Goal: Task Accomplishment & Management: Complete application form

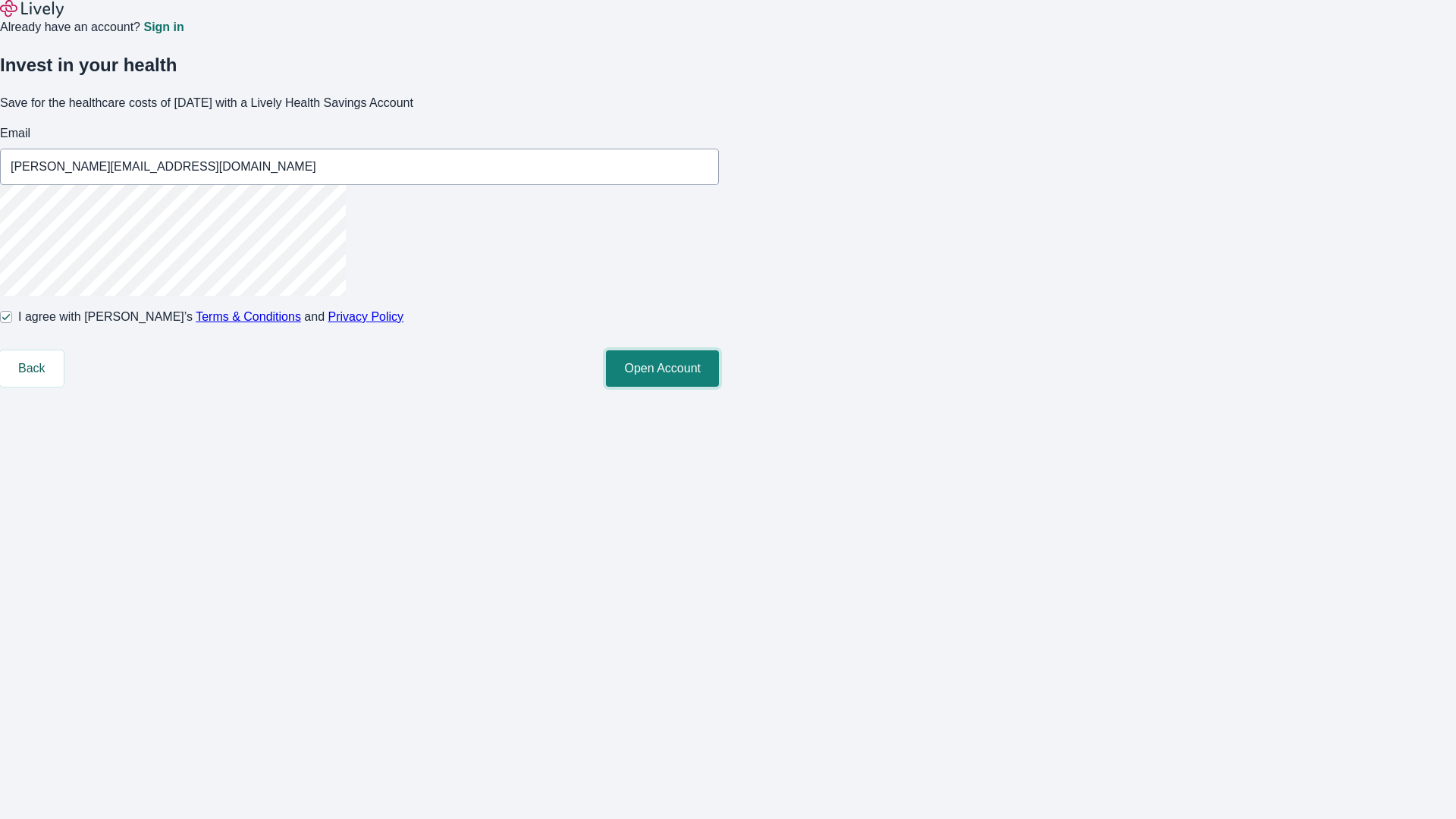
click at [719, 387] on button "Open Account" at bounding box center [662, 368] width 113 height 36
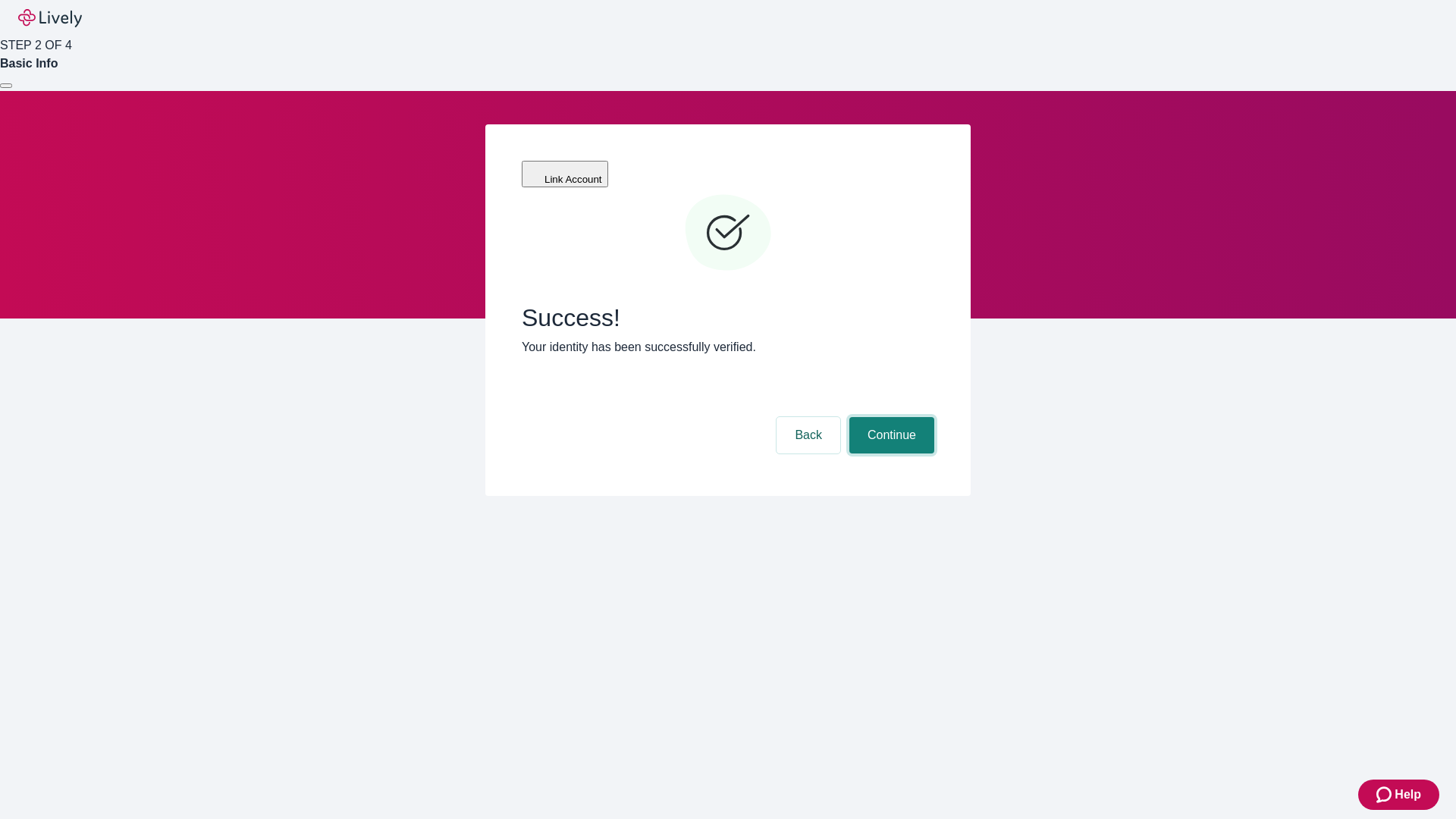
click at [890, 417] on button "Continue" at bounding box center [892, 435] width 85 height 36
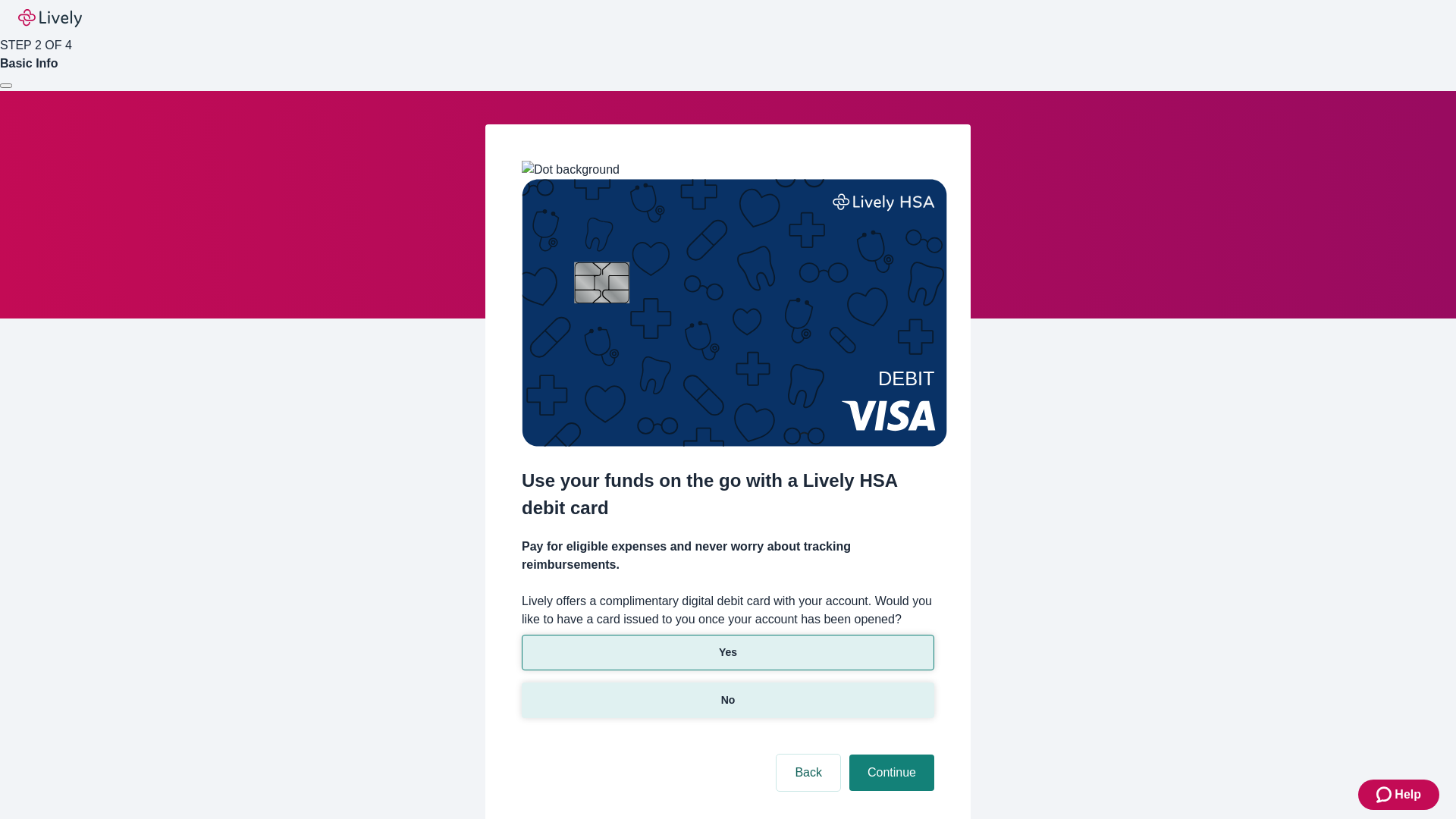
click at [727, 692] on p "No" at bounding box center [728, 700] width 14 height 16
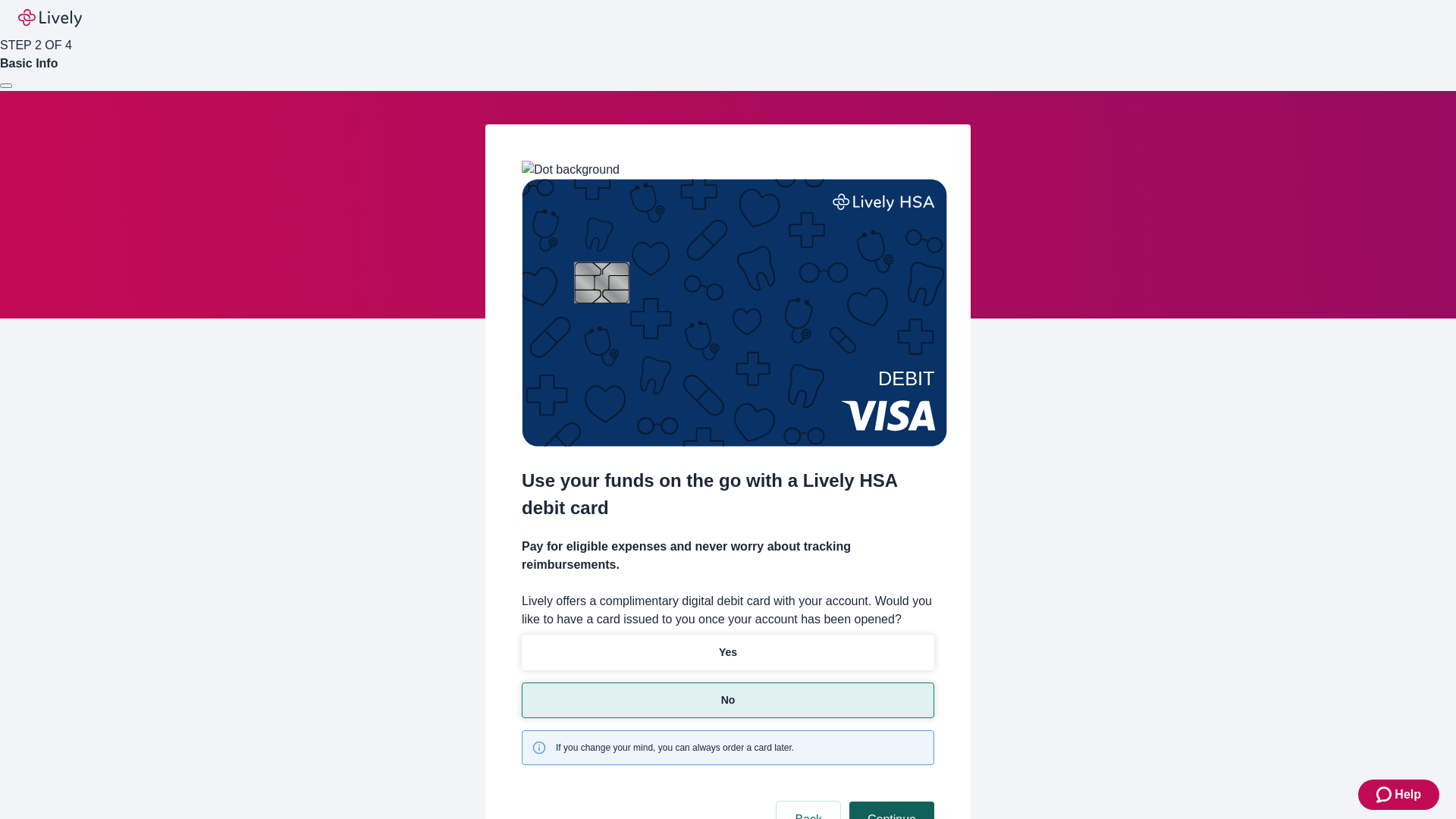
click at [890, 802] on button "Continue" at bounding box center [892, 820] width 85 height 36
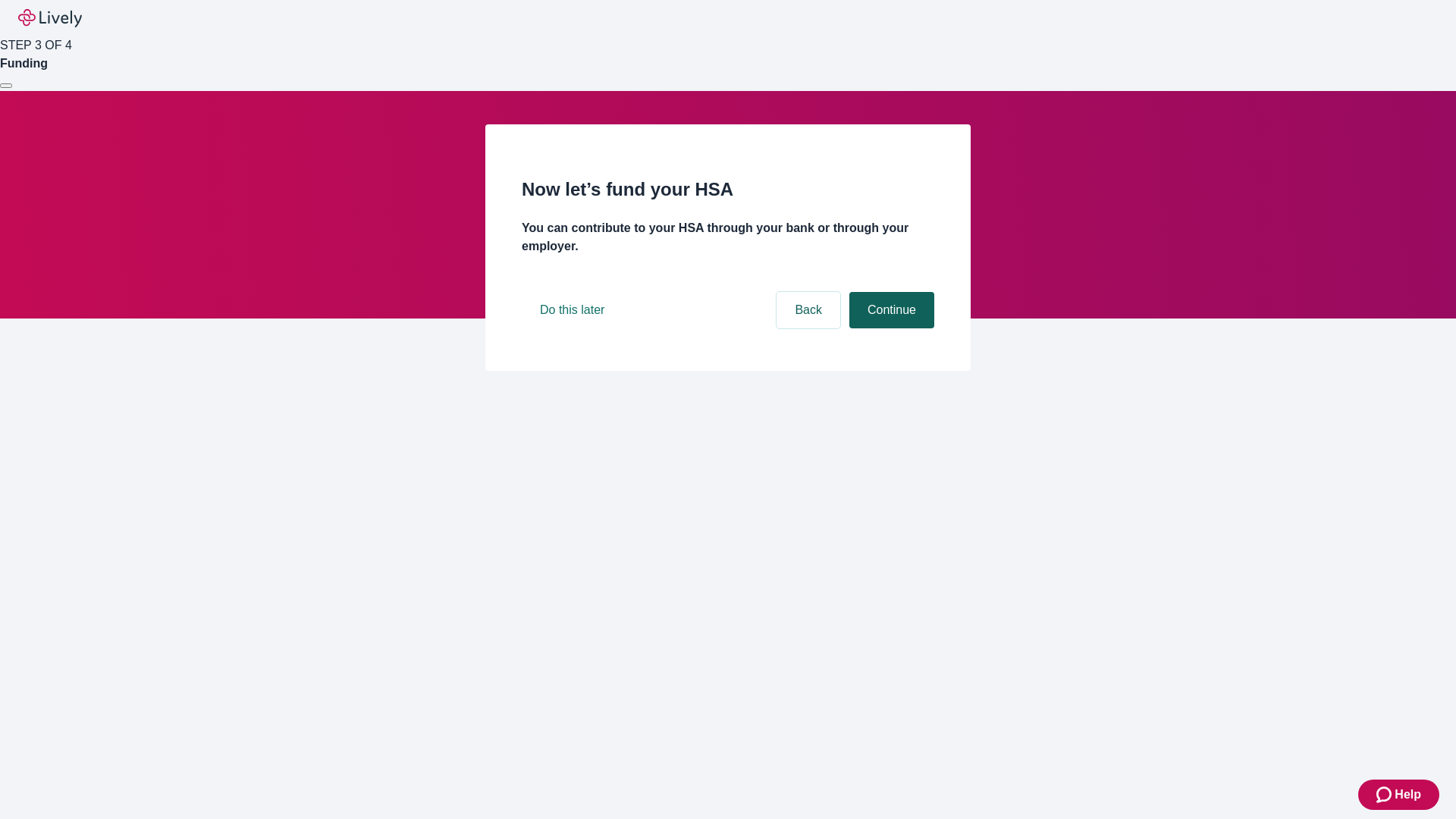
click at [890, 328] on button "Continue" at bounding box center [892, 310] width 85 height 36
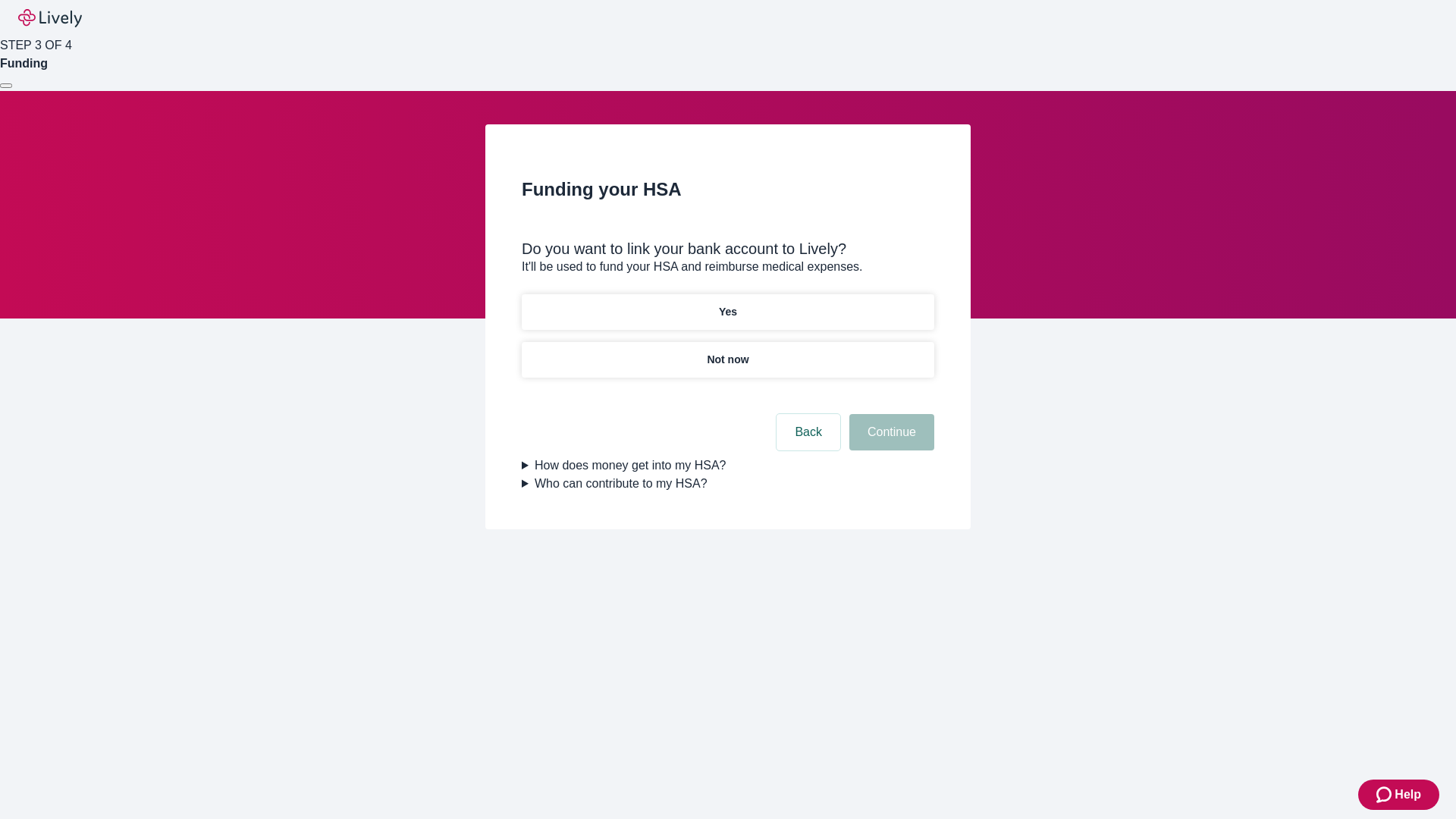
click at [727, 305] on p "Yes" at bounding box center [727, 312] width 18 height 16
click at [890, 414] on button "Continue" at bounding box center [892, 432] width 85 height 36
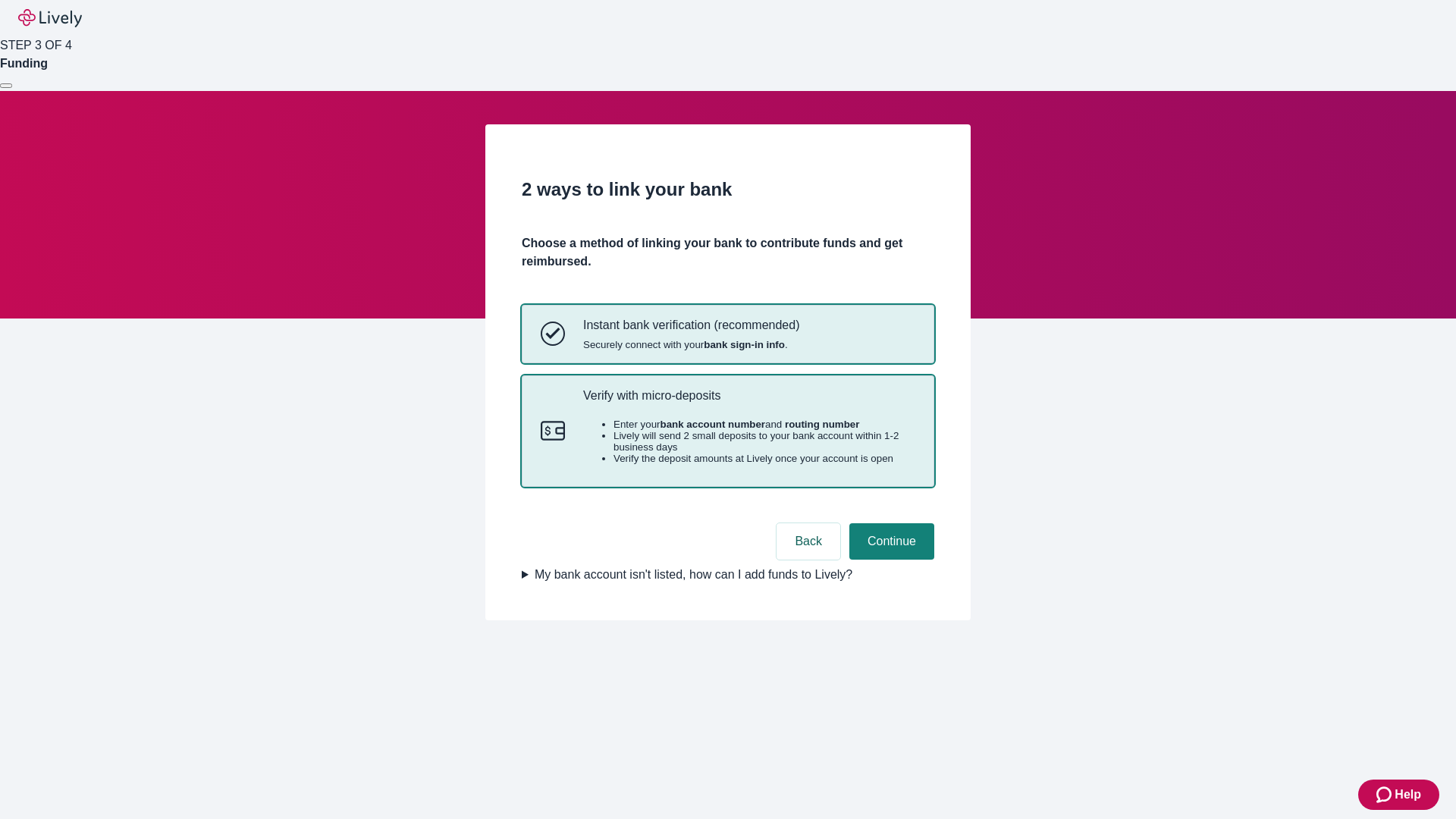
click at [748, 403] on p "Verify with micro-deposits" at bounding box center [749, 395] width 332 height 14
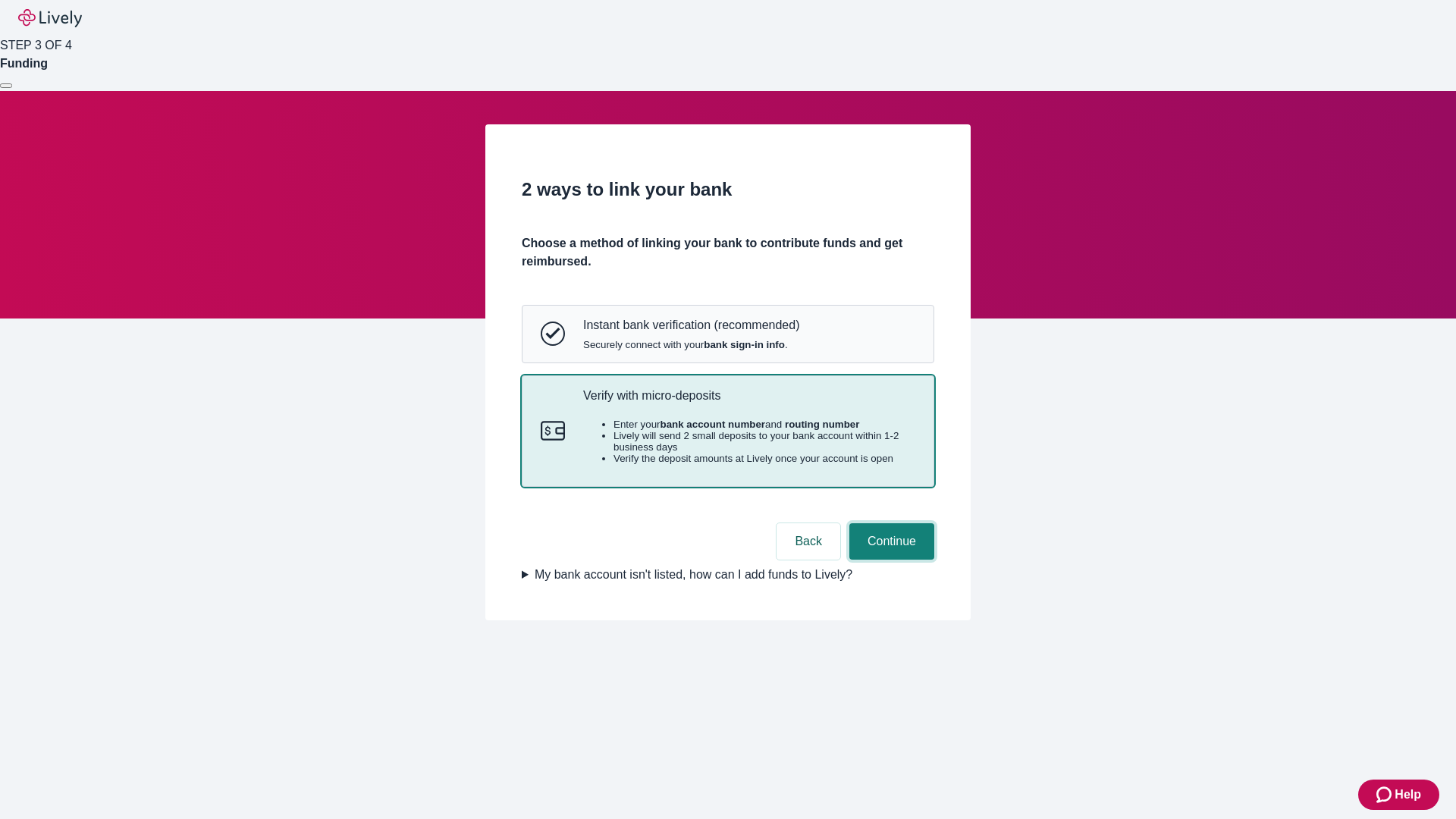
click at [890, 560] on button "Continue" at bounding box center [892, 541] width 85 height 36
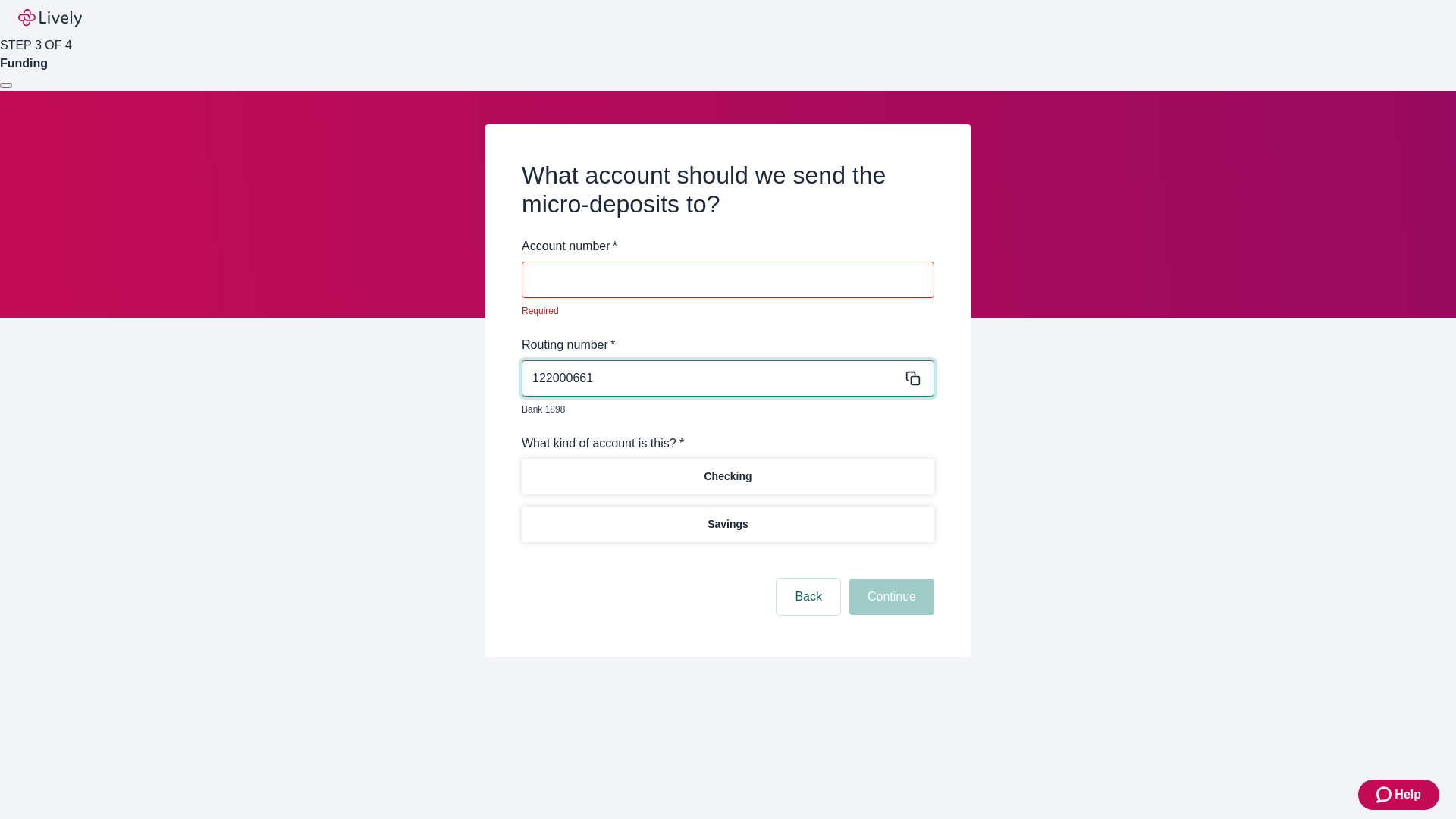
type input "122000661"
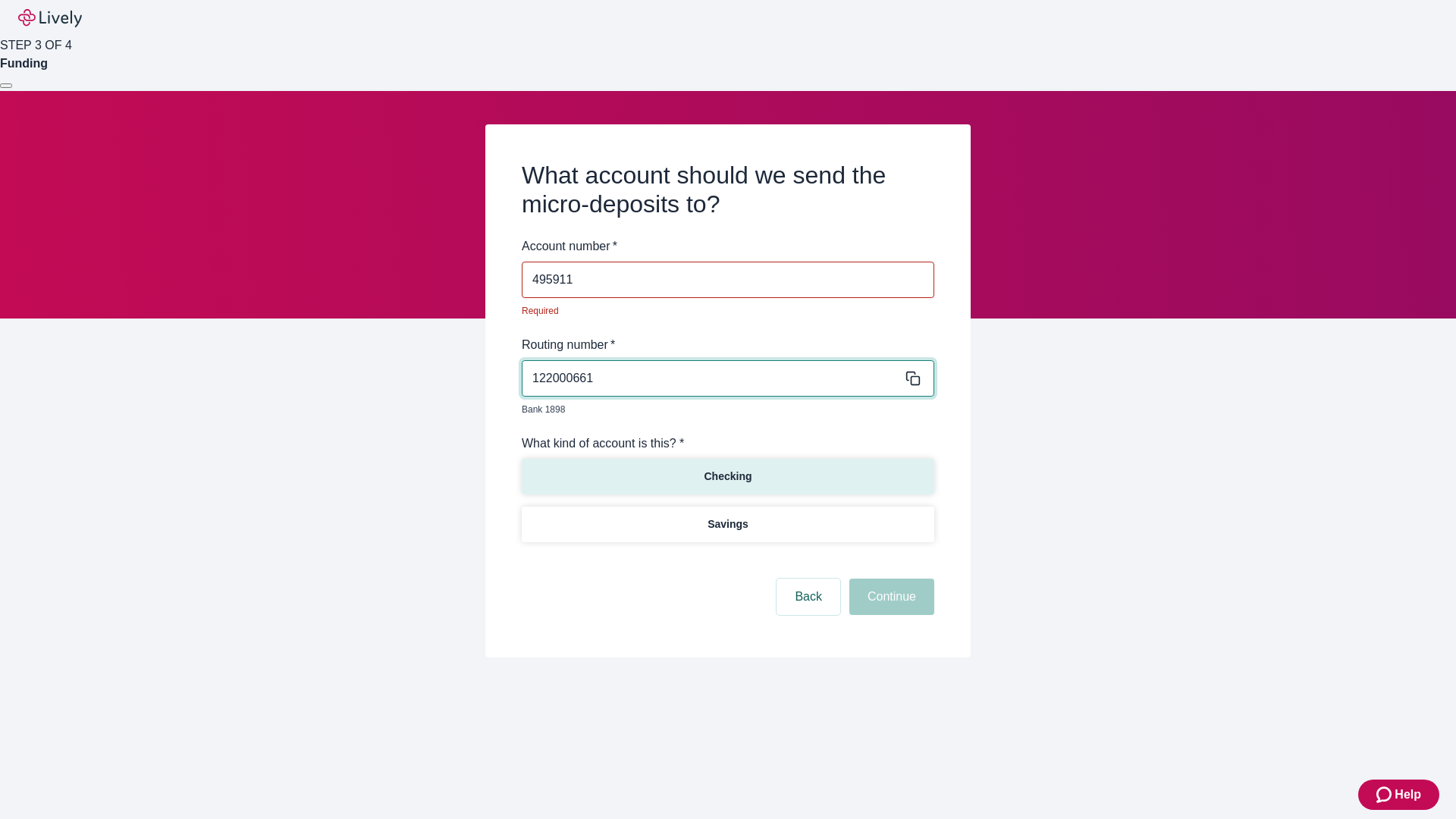
type input "495911"
click at [727, 469] on p "Checking" at bounding box center [727, 477] width 48 height 16
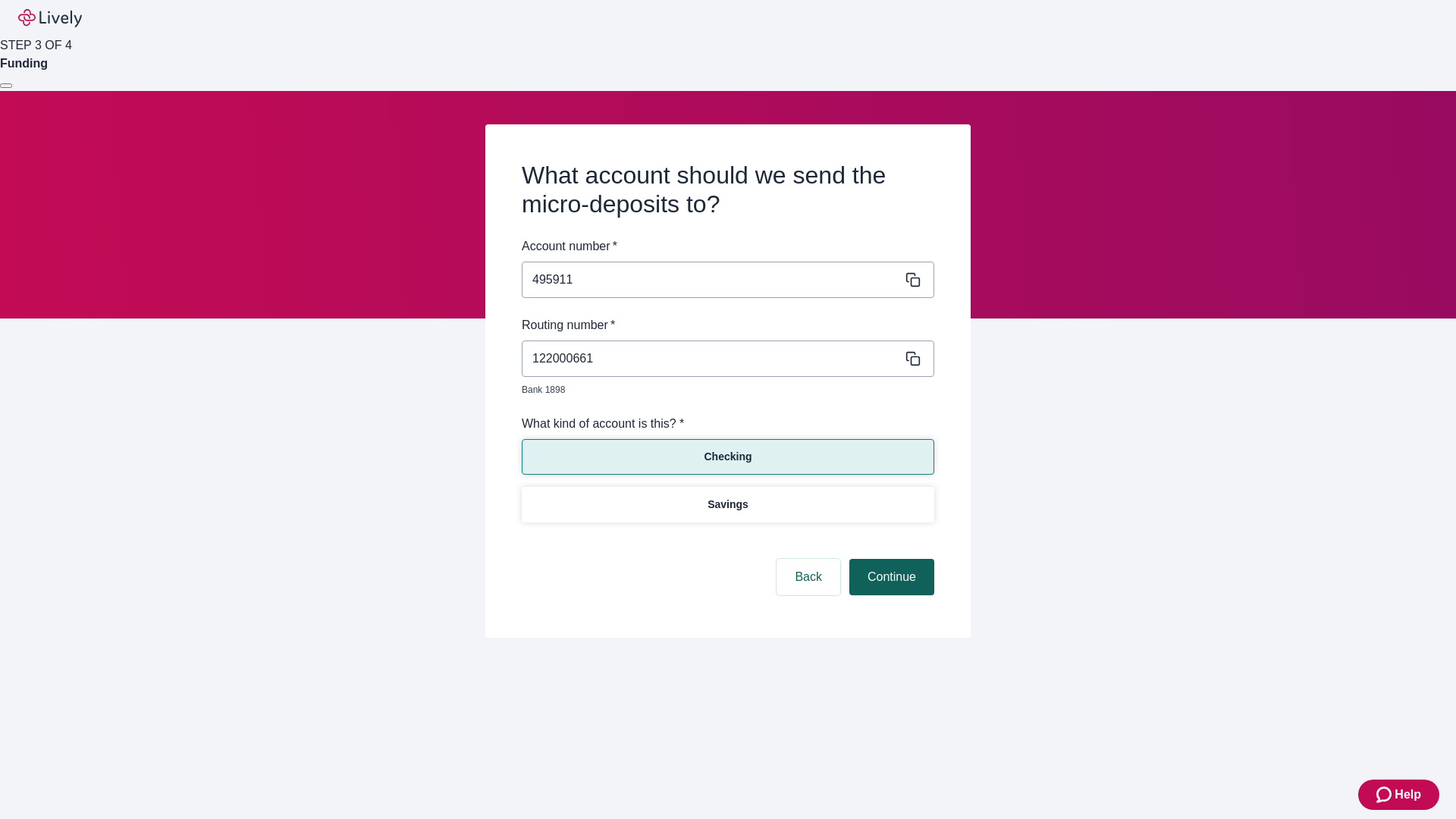
click at [890, 560] on button "Continue" at bounding box center [892, 577] width 85 height 36
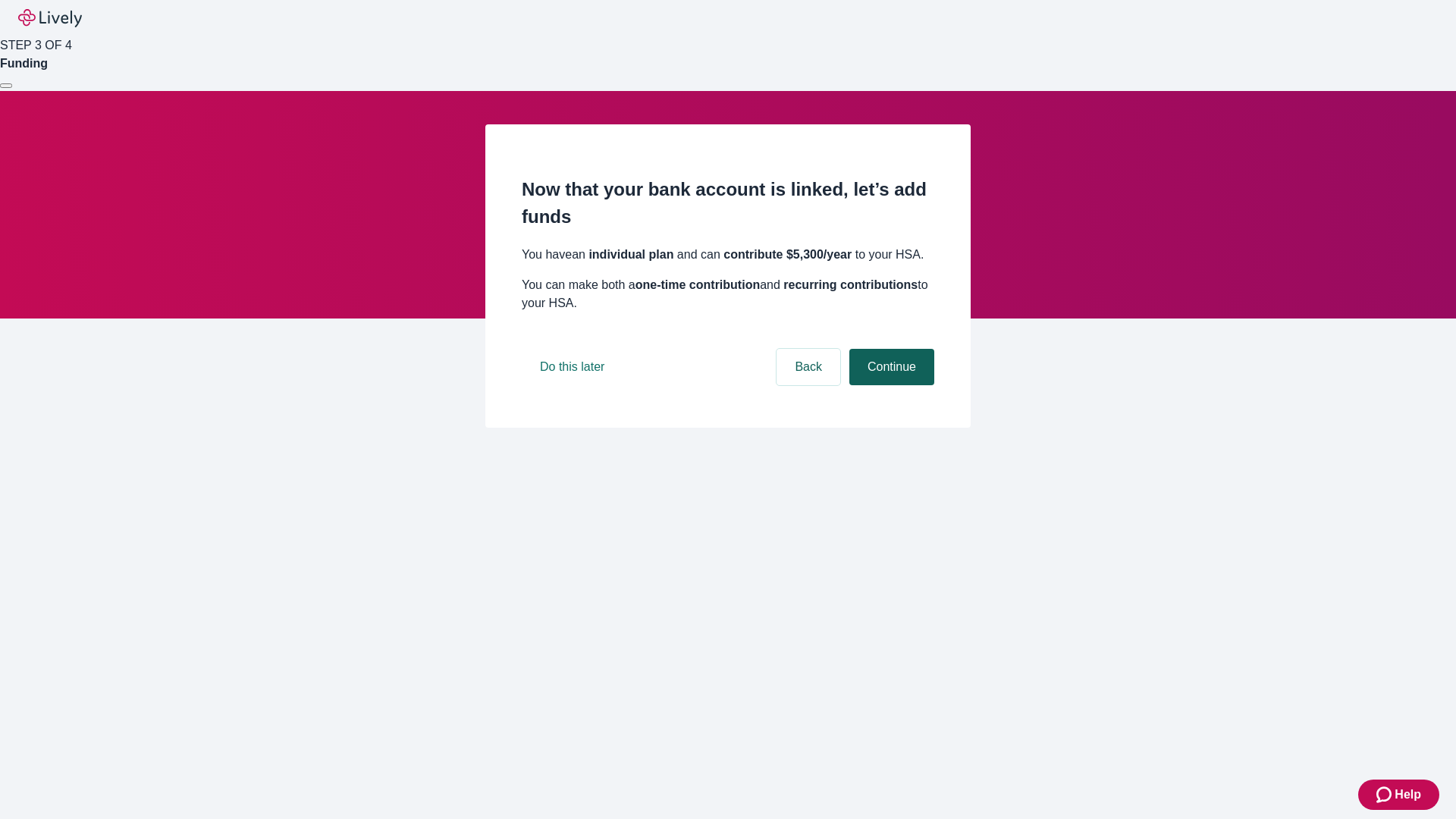
click at [890, 385] on button "Continue" at bounding box center [892, 367] width 85 height 36
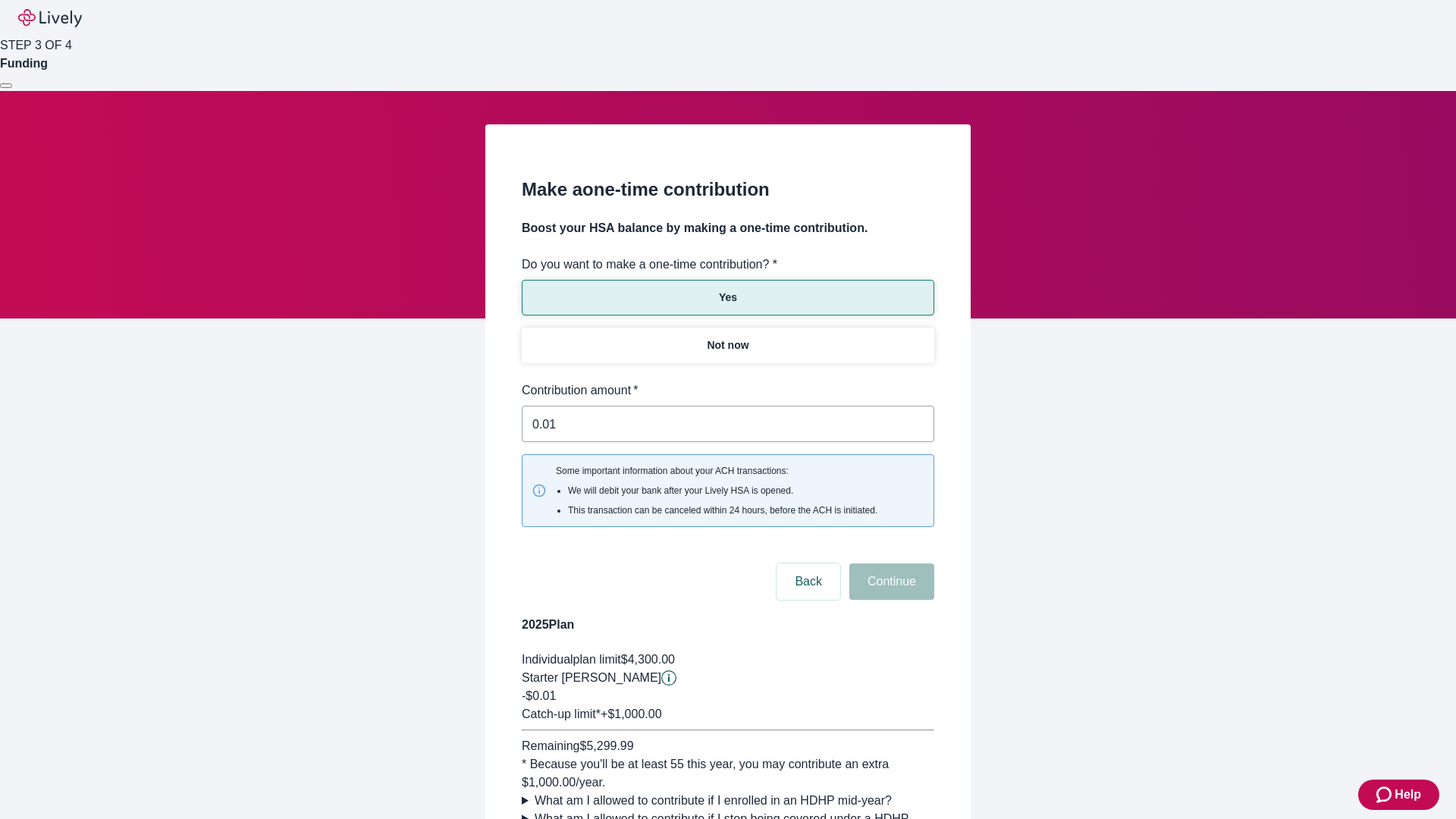
type input "0.01"
click at [890, 564] on button "Continue" at bounding box center [892, 582] width 85 height 36
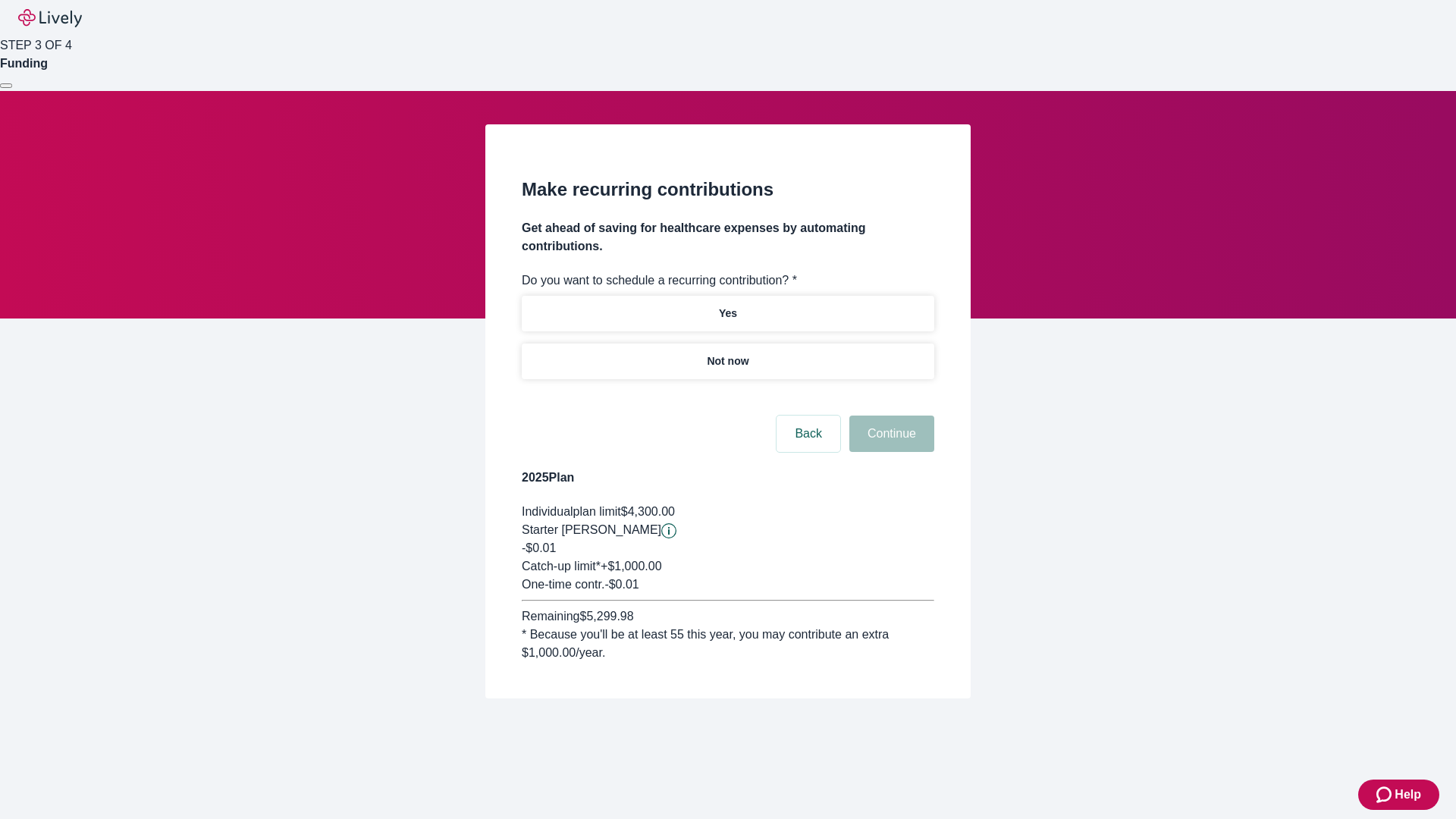
click at [727, 354] on p "Not now" at bounding box center [727, 361] width 42 height 16
click at [890, 415] on button "Continue" at bounding box center [892, 433] width 85 height 36
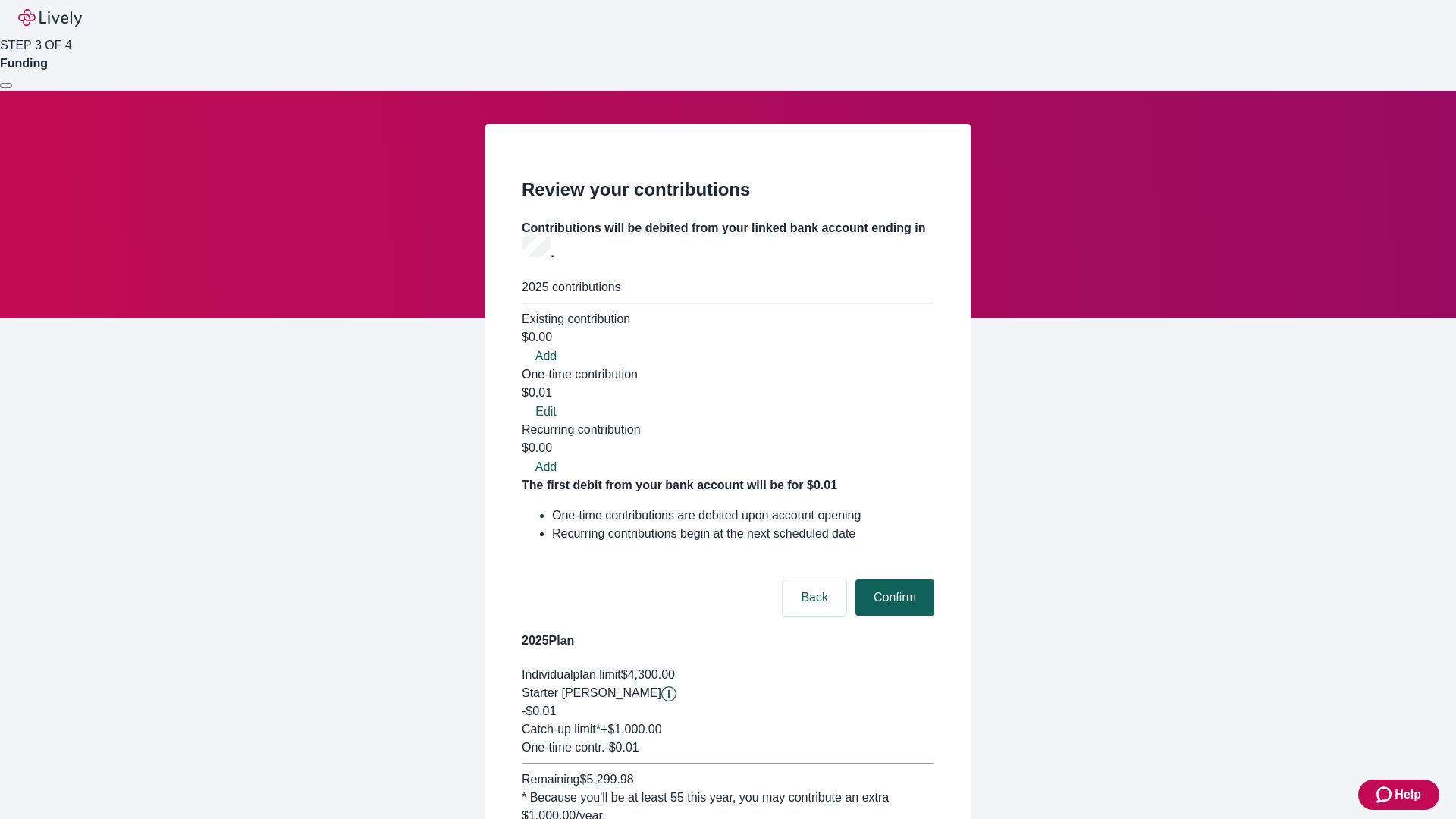
click at [893, 580] on button "Confirm" at bounding box center [894, 598] width 78 height 36
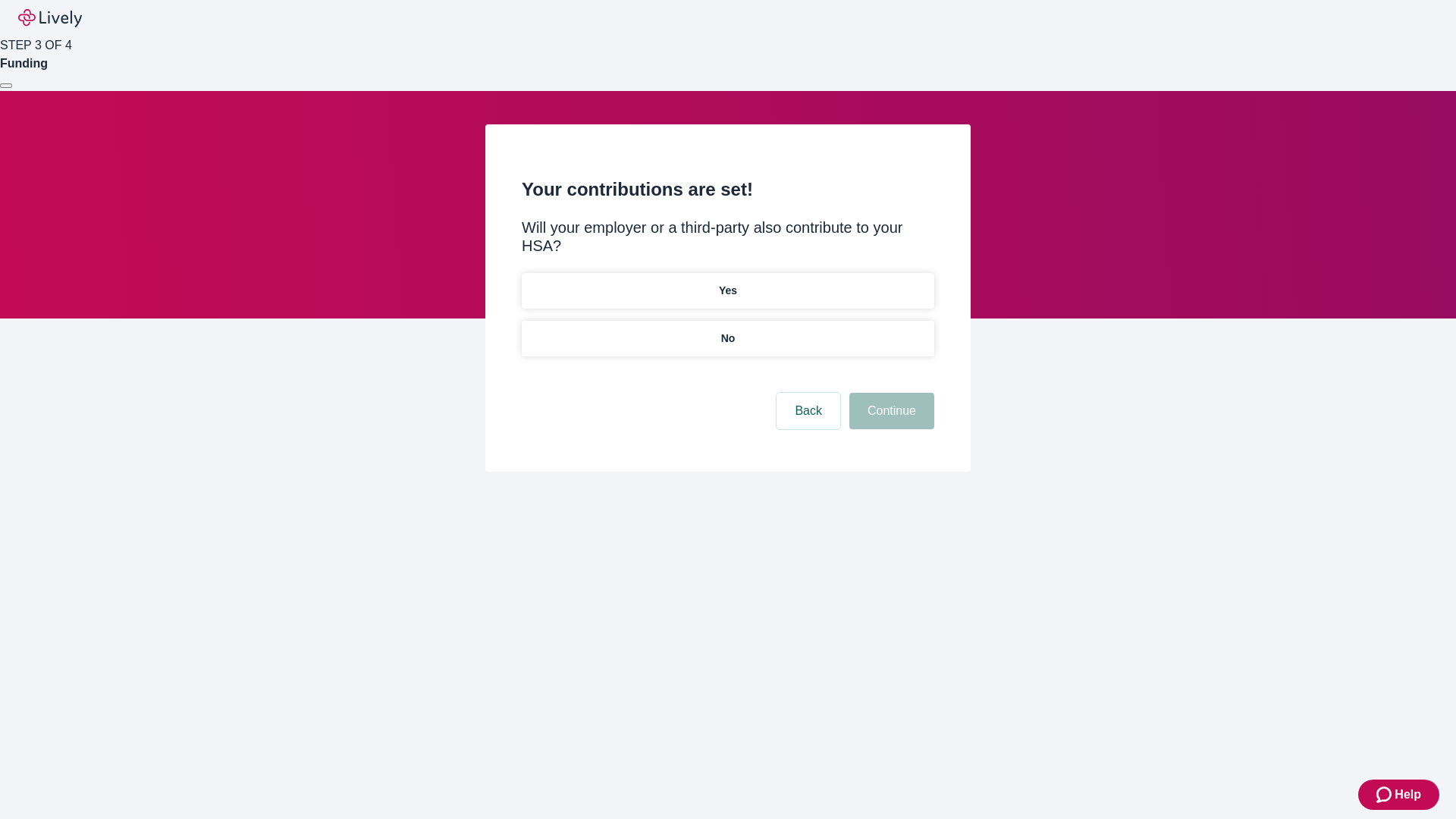
click at [727, 331] on p "No" at bounding box center [728, 339] width 14 height 16
click at [890, 392] on button "Continue" at bounding box center [892, 410] width 85 height 36
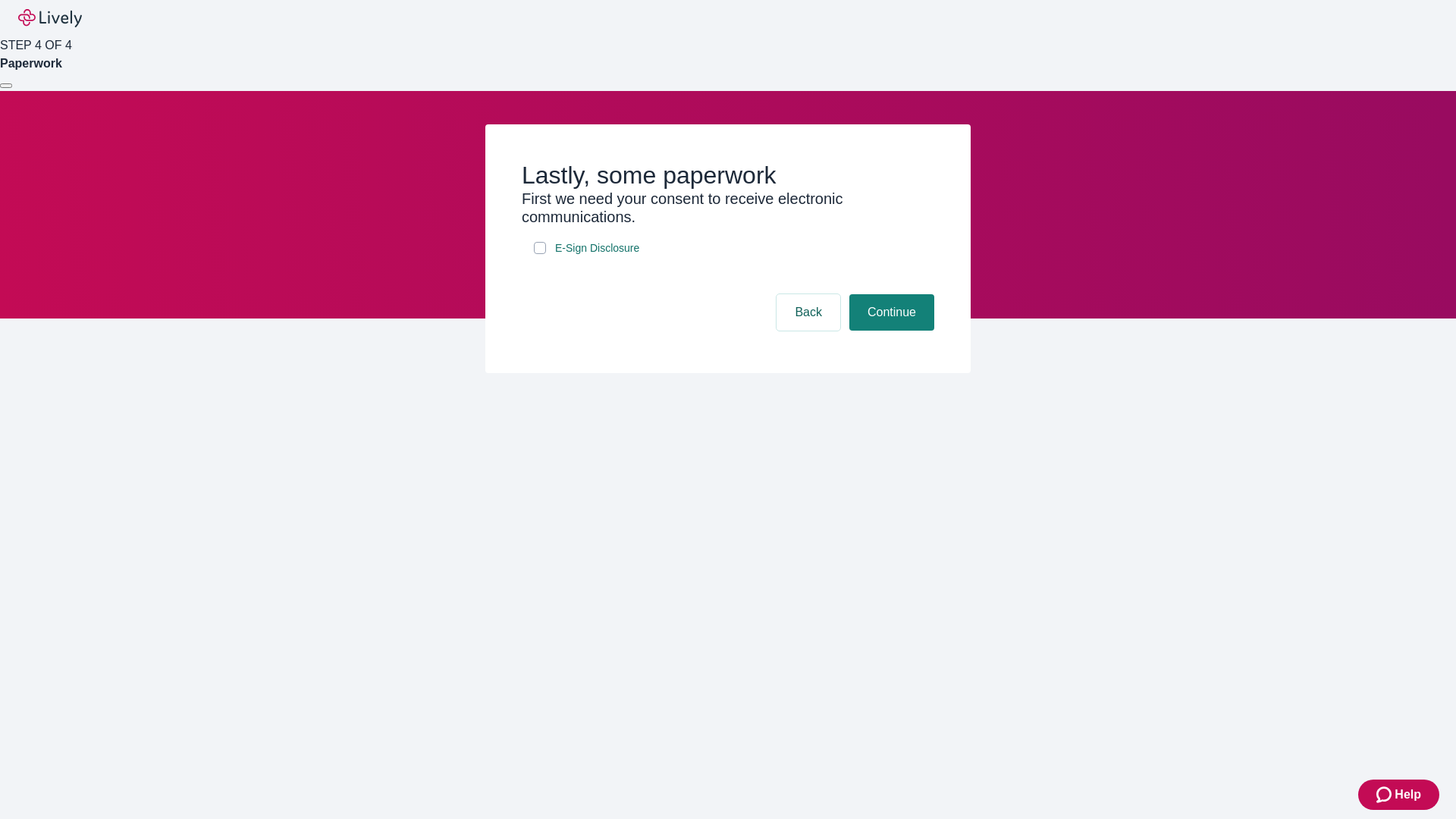
click at [540, 254] on input "E-Sign Disclosure" at bounding box center [540, 248] width 12 height 12
checkbox input "true"
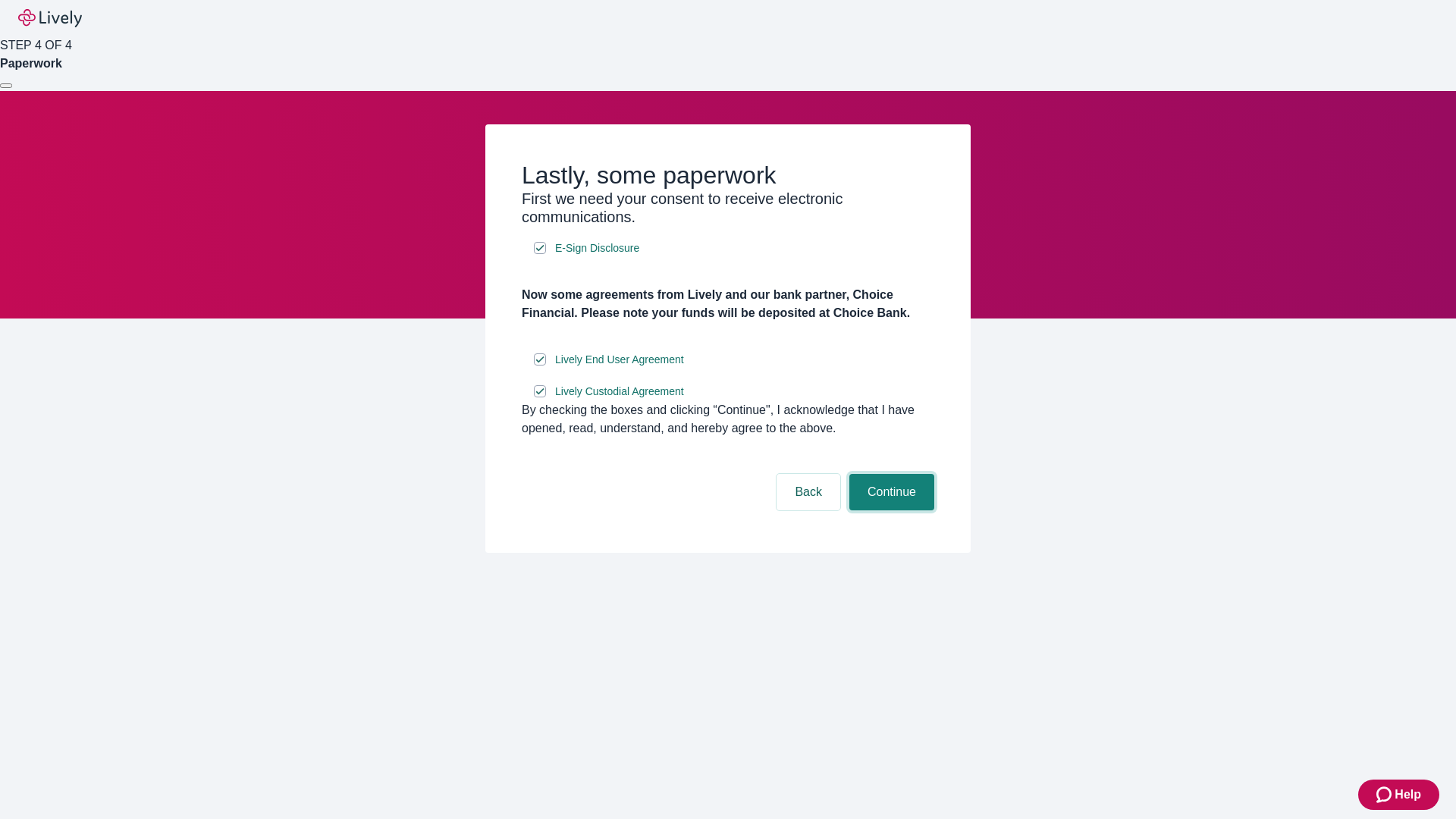
click at [890, 511] on button "Continue" at bounding box center [892, 492] width 85 height 36
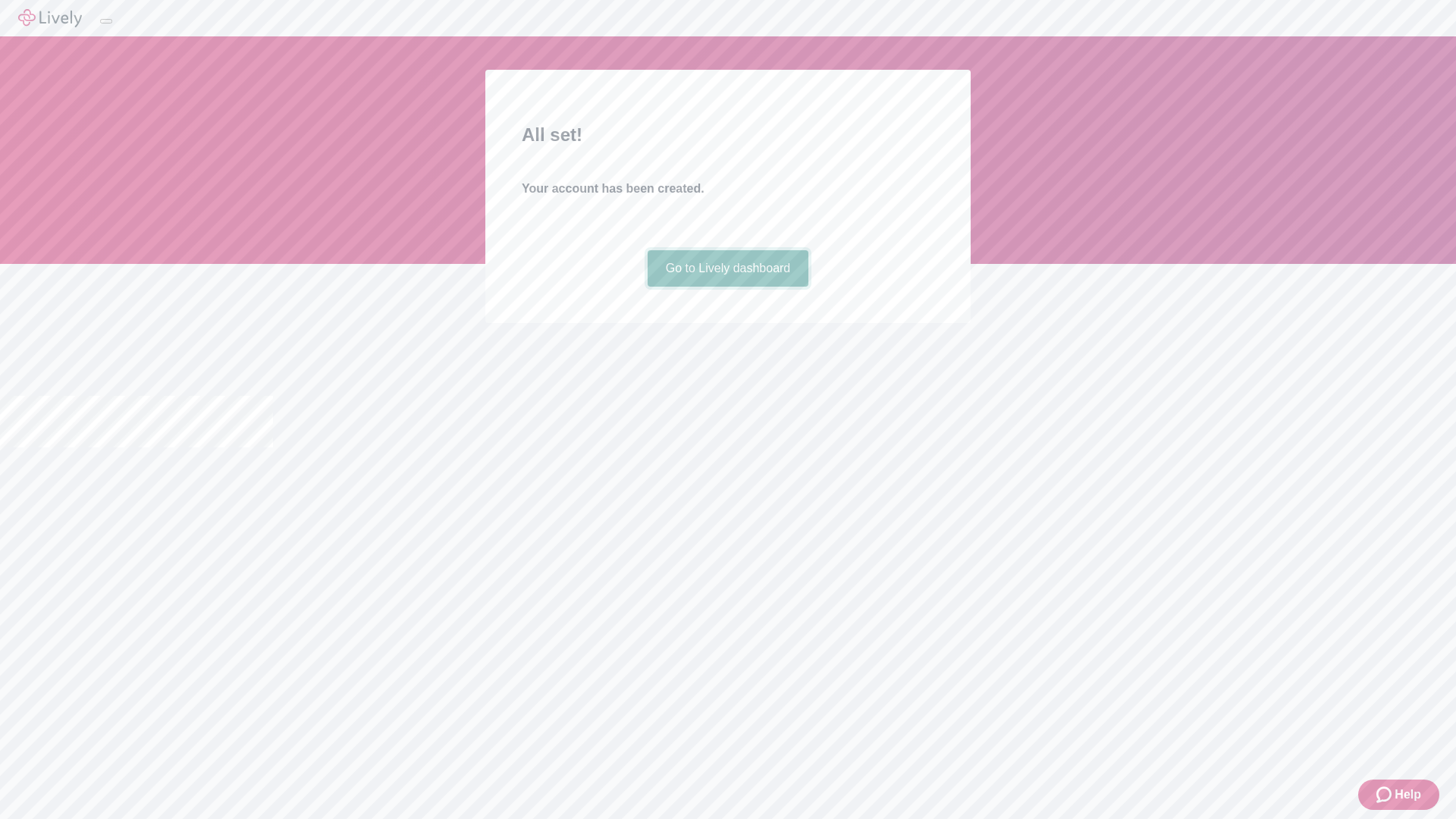
click at [727, 287] on link "Go to Lively dashboard" at bounding box center [728, 269] width 162 height 36
